Goal: Information Seeking & Learning: Compare options

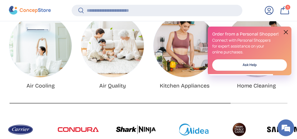
scroll to position [228, 0]
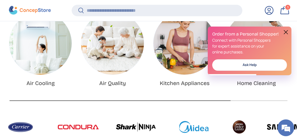
click at [184, 84] on link "Kitchen Appliances" at bounding box center [185, 83] width 50 height 6
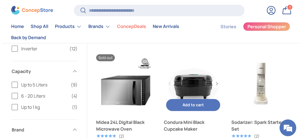
scroll to position [1005, 0]
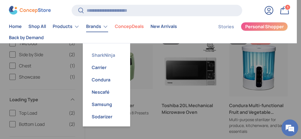
click at [105, 56] on link "SharkNinja" at bounding box center [106, 55] width 41 height 12
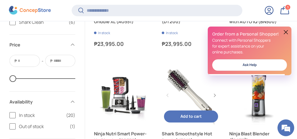
scroll to position [808, 0]
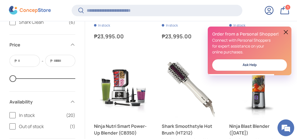
click at [286, 31] on button at bounding box center [286, 32] width 7 height 7
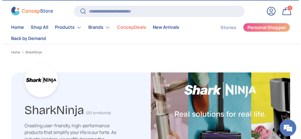
scroll to position [0, 0]
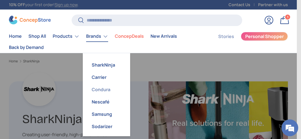
click at [106, 90] on link "Condura" at bounding box center [106, 89] width 41 height 12
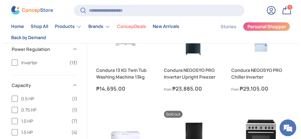
scroll to position [558, 0]
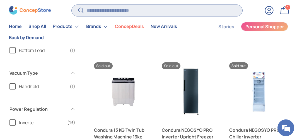
click at [136, 14] on input "Search" at bounding box center [157, 10] width 171 height 11
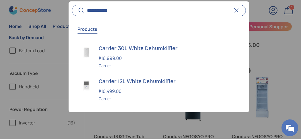
type input "**********"
click at [72, 4] on button "Search" at bounding box center [78, 10] width 13 height 13
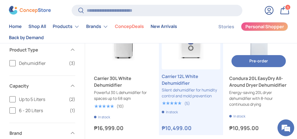
scroll to position [112, 0]
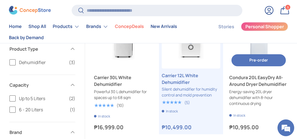
click at [253, 78] on link "Condura 20L EasyDry All-Around Dryer Dehumidifier" at bounding box center [258, 80] width 59 height 13
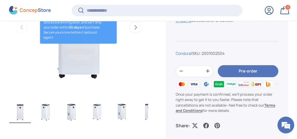
scroll to position [278, 0]
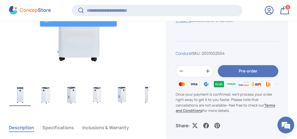
click at [49, 96] on img "Gallery Viewer" at bounding box center [46, 94] width 22 height 22
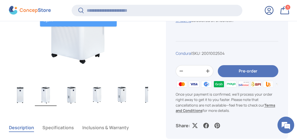
click at [63, 97] on img "Gallery Viewer" at bounding box center [72, 94] width 22 height 22
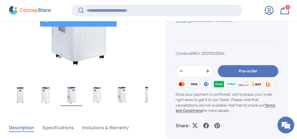
click at [97, 98] on img "Gallery Viewer" at bounding box center [97, 94] width 22 height 22
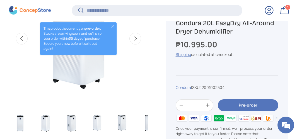
scroll to position [250, 0]
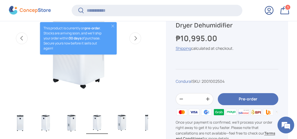
click at [124, 118] on img "Gallery Viewer" at bounding box center [123, 122] width 22 height 22
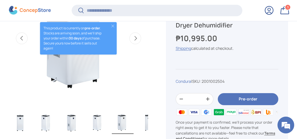
click at [153, 121] on div "Image 5 is now available in gallery view Previous Next This product is currentl…" at bounding box center [83, 52] width 148 height 189
click at [146, 122] on img "Gallery Viewer" at bounding box center [149, 122] width 22 height 22
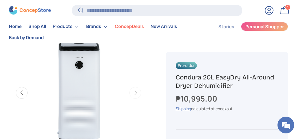
scroll to position [195, 0]
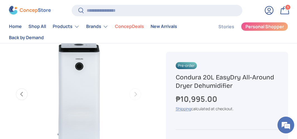
click at [26, 96] on button "Previous" at bounding box center [22, 94] width 12 height 12
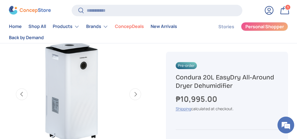
scroll to position [0, 568]
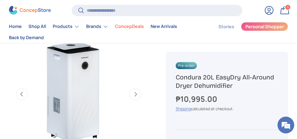
click at [135, 96] on button "Next" at bounding box center [135, 94] width 12 height 12
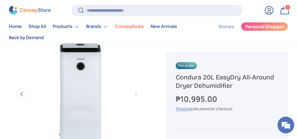
scroll to position [0, 709]
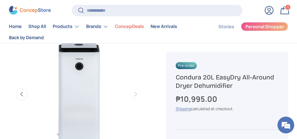
click at [21, 95] on button "Previous" at bounding box center [22, 94] width 12 height 12
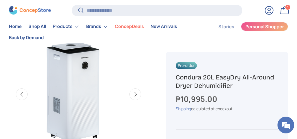
click at [21, 95] on button "Previous" at bounding box center [22, 94] width 12 height 12
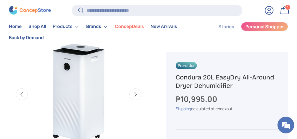
click at [21, 95] on button "Previous" at bounding box center [22, 94] width 12 height 12
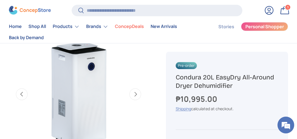
click at [21, 95] on button "Previous" at bounding box center [22, 94] width 12 height 12
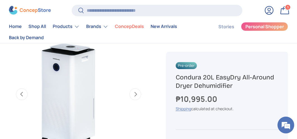
scroll to position [0, 142]
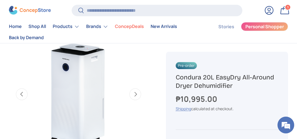
click at [21, 95] on button "Previous" at bounding box center [22, 94] width 12 height 12
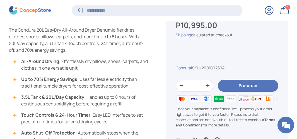
scroll to position [335, 0]
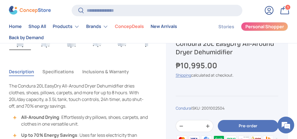
click at [58, 71] on button "Specifications" at bounding box center [58, 71] width 32 height 13
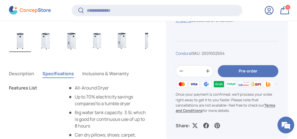
scroll to position [334, 0]
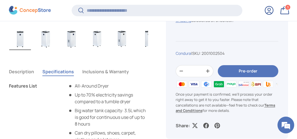
click at [111, 72] on button "Inclusions & Warranty" at bounding box center [105, 71] width 47 height 13
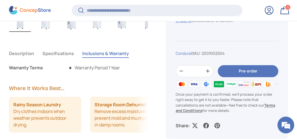
scroll to position [390, 0]
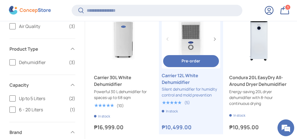
click at [183, 81] on link "Carrier 12L White Dehumidifier" at bounding box center [191, 78] width 59 height 13
click at [186, 76] on link "Carrier 12L White Dehumidifier" at bounding box center [191, 78] width 59 height 13
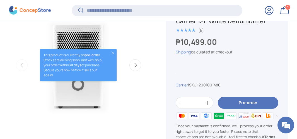
scroll to position [250, 0]
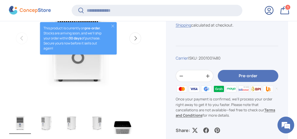
click at [44, 124] on img "Gallery Viewer" at bounding box center [46, 122] width 22 height 22
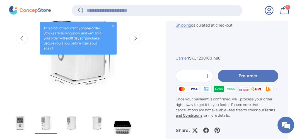
click at [68, 124] on img "Gallery Viewer" at bounding box center [72, 122] width 22 height 22
click at [92, 125] on img "Gallery Viewer" at bounding box center [97, 122] width 22 height 22
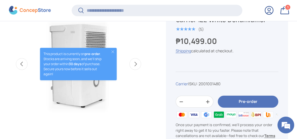
scroll to position [250, 0]
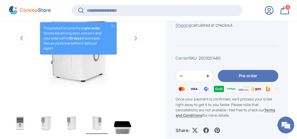
click at [127, 131] on img "Gallery Viewer" at bounding box center [123, 122] width 22 height 22
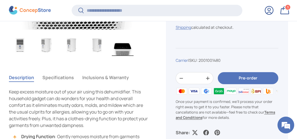
scroll to position [334, 0]
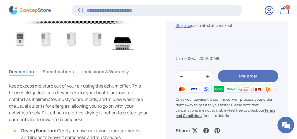
click at [66, 71] on button "Specifications" at bounding box center [58, 71] width 32 height 13
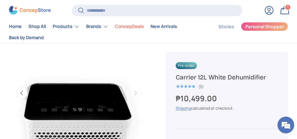
scroll to position [195, 0]
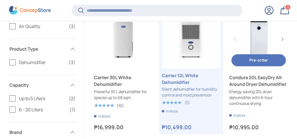
scroll to position [112, 0]
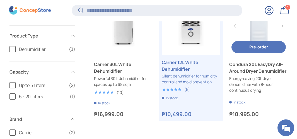
click at [248, 74] on link "Condura 20L EasyDry All-Around Dryer Dehumidifier" at bounding box center [258, 67] width 59 height 13
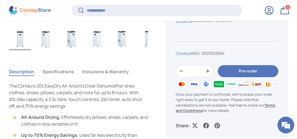
click at [66, 71] on button "Specifications" at bounding box center [58, 71] width 32 height 13
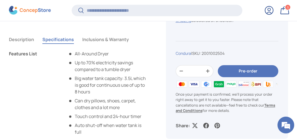
scroll to position [417, 0]
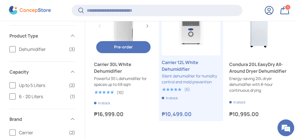
click at [111, 68] on link "Carrier 30L White Dehumidifier" at bounding box center [123, 67] width 59 height 13
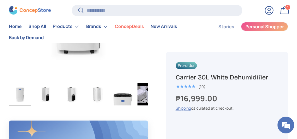
scroll to position [279, 0]
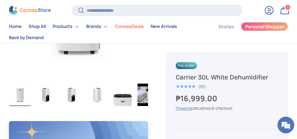
click at [133, 101] on img "Gallery Viewer" at bounding box center [123, 94] width 22 height 22
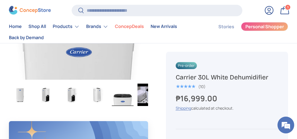
click at [145, 96] on img "Gallery Viewer" at bounding box center [149, 94] width 22 height 22
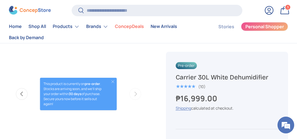
scroll to position [195, 0]
click at [112, 80] on button "Close" at bounding box center [113, 82] width 4 height 4
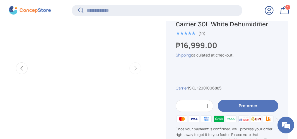
scroll to position [222, 0]
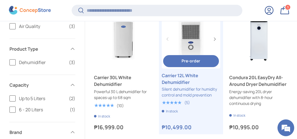
scroll to position [112, 0]
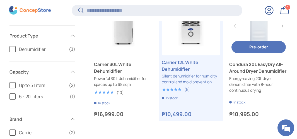
click at [257, 31] on link "Condura 20L EasyDry All-Around Dryer Dehumidifier" at bounding box center [258, 25] width 59 height 59
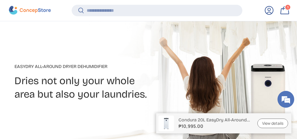
scroll to position [138, 0]
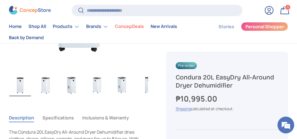
scroll to position [279, 0]
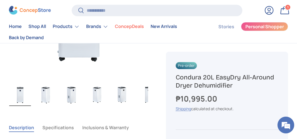
click at [68, 126] on button "Specifications" at bounding box center [58, 127] width 32 height 13
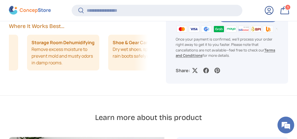
scroll to position [0, 81]
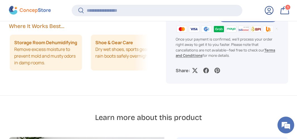
drag, startPoint x: 126, startPoint y: 58, endPoint x: 94, endPoint y: 63, distance: 31.9
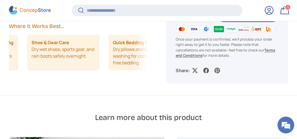
scroll to position [0, 162]
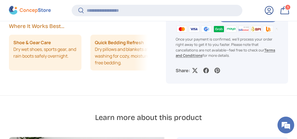
drag, startPoint x: 127, startPoint y: 60, endPoint x: 82, endPoint y: 63, distance: 45.6
click at [82, 63] on div "Rainy Season Laundry Dry clothes indoors when weather prevents outdoor drying. …" at bounding box center [78, 53] width 139 height 36
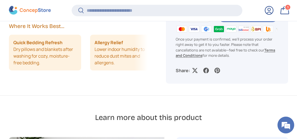
scroll to position [0, 258]
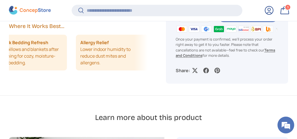
drag, startPoint x: 116, startPoint y: 60, endPoint x: 56, endPoint y: 61, distance: 60.6
click at [56, 61] on li "Quick Bedding Refresh Dry pillows and blankets after washing for cozy, moisture…" at bounding box center [31, 53] width 72 height 36
drag, startPoint x: 93, startPoint y: 59, endPoint x: 69, endPoint y: 58, distance: 24.3
click at [69, 58] on div "Rainy Season Laundry Dry clothes indoors when weather prevents outdoor drying. …" at bounding box center [78, 53] width 139 height 36
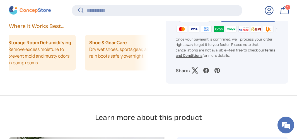
scroll to position [0, 81]
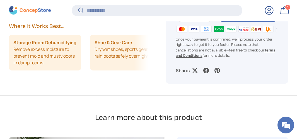
drag, startPoint x: 52, startPoint y: 56, endPoint x: 233, endPoint y: 69, distance: 181.8
click at [233, 69] on main "Home Condura 20L EasyDry All-Around Dryer Dehumidifier EasyDry All-Around Dryer…" at bounding box center [148, 78] width 297 height 1378
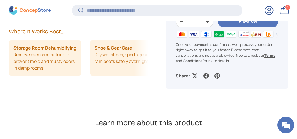
scroll to position [669, 0]
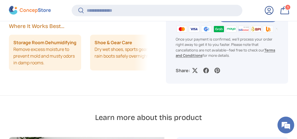
click at [47, 56] on li "Storage Room Dehumidifying Remove excess moisture to prevent mold and musty odo…" at bounding box center [45, 53] width 72 height 36
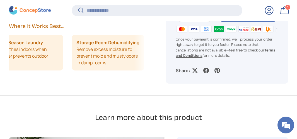
scroll to position [0, 1]
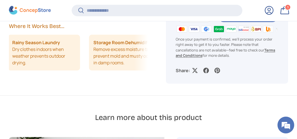
drag, startPoint x: 47, startPoint y: 56, endPoint x: 88, endPoint y: 62, distance: 41.5
click at [88, 62] on ul "Rainy Season Laundry Dry clothes indoors when weather prevents outdoor drying. …" at bounding box center [77, 53] width 139 height 36
drag, startPoint x: 62, startPoint y: 58, endPoint x: 95, endPoint y: 63, distance: 33.8
click at [95, 63] on ul "Rainy Season Laundry Dry clothes indoors when weather prevents outdoor drying. …" at bounding box center [78, 53] width 139 height 36
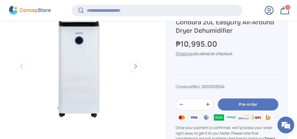
scroll to position [278, 0]
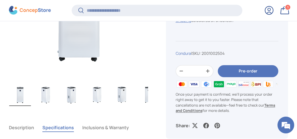
click at [47, 102] on img "Gallery Viewer" at bounding box center [46, 94] width 22 height 22
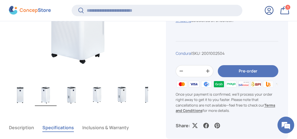
click at [75, 99] on img "Gallery Viewer" at bounding box center [72, 94] width 22 height 22
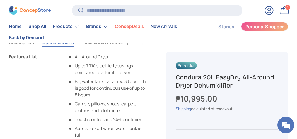
scroll to position [279, 0]
